Goal: Find specific page/section: Find specific page/section

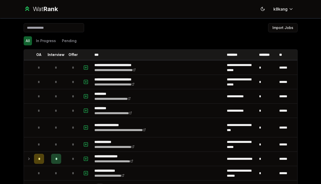
scroll to position [459, 0]
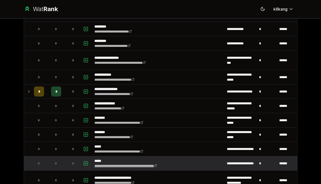
scroll to position [92, 0]
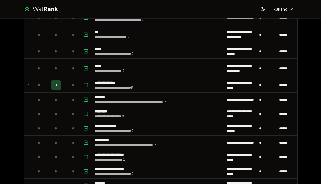
scroll to position [326, 0]
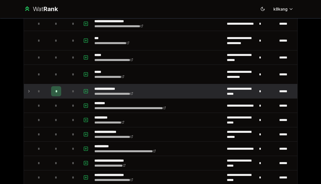
click at [29, 91] on icon at bounding box center [29, 91] width 4 height 6
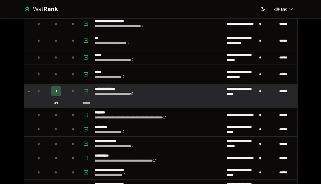
click at [29, 91] on icon at bounding box center [29, 91] width 4 height 6
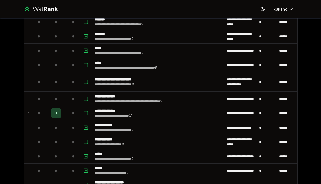
scroll to position [164, 0]
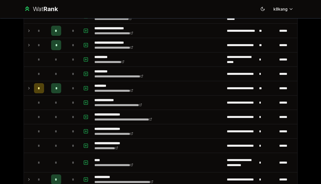
scroll to position [548, 0]
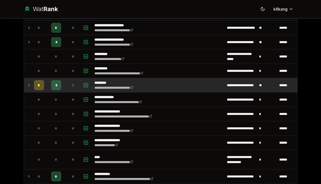
click at [29, 86] on icon at bounding box center [29, 85] width 4 height 6
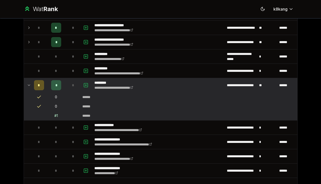
click at [29, 86] on icon at bounding box center [29, 85] width 4 height 6
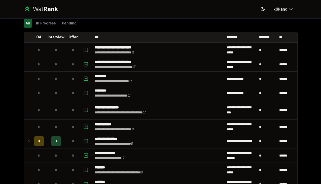
scroll to position [0, 0]
